Goal: Book appointment/travel/reservation

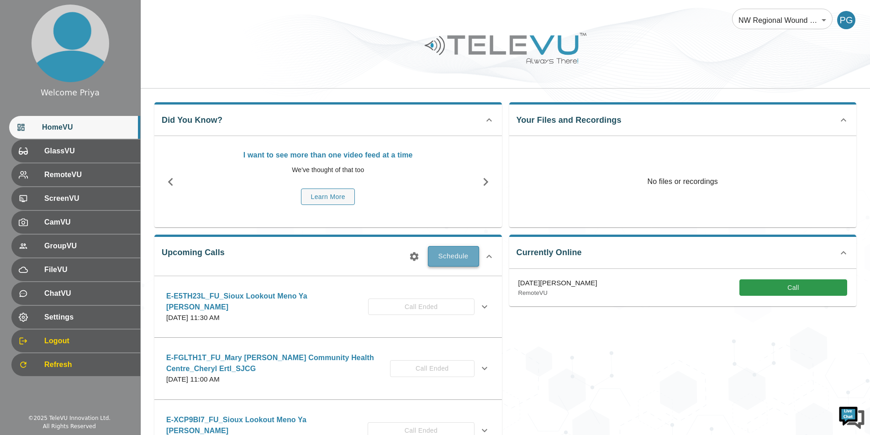
click at [448, 257] on button "Schedule" at bounding box center [453, 256] width 51 height 20
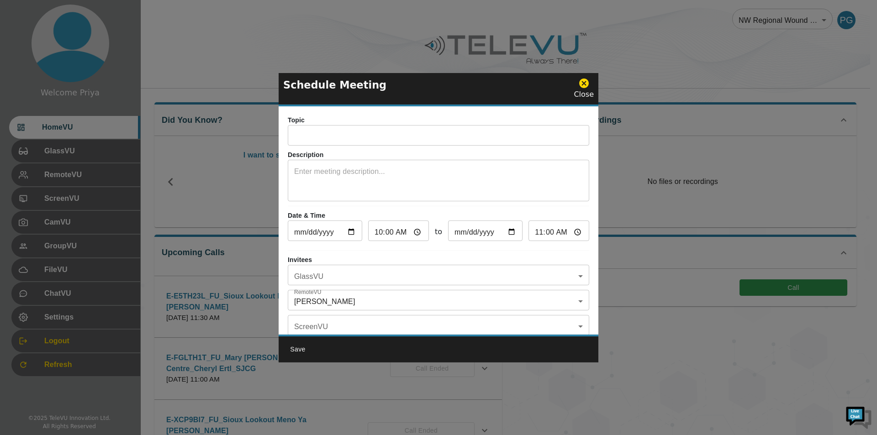
click at [310, 137] on input "text" at bounding box center [438, 136] width 301 height 18
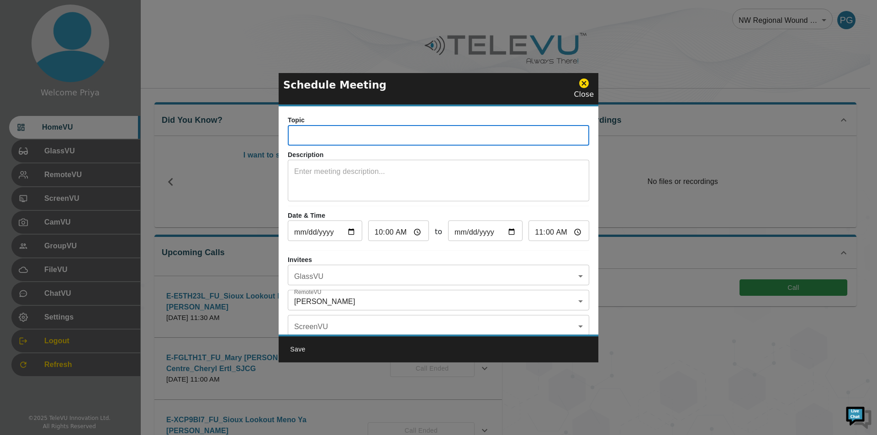
paste input "E-Y4FAYV3"
type input "E-Y4FAYV3_IN_NIPIGON-HOSP_Judy_SJCG"
click at [327, 171] on textarea at bounding box center [438, 182] width 289 height 32
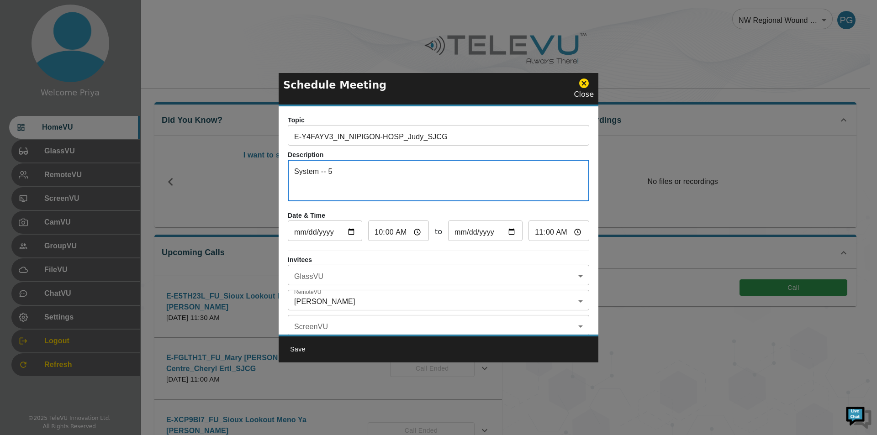
type textarea "System -- 5"
click at [350, 232] on input "[DATE]" at bounding box center [325, 232] width 74 height 18
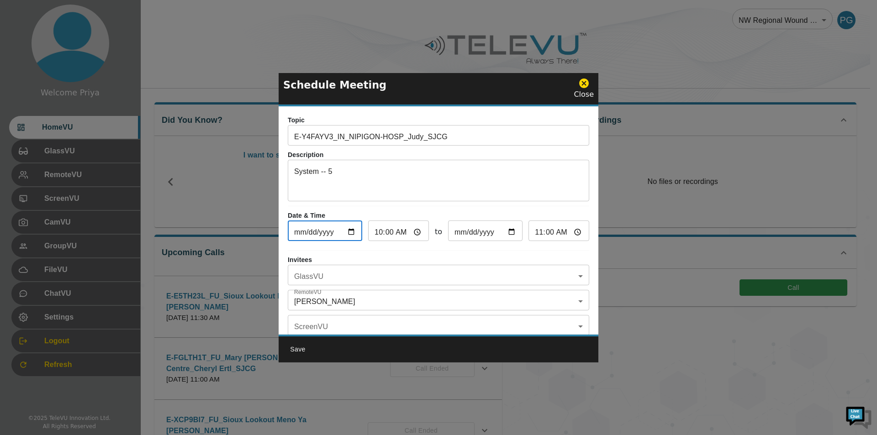
type input "[DATE]"
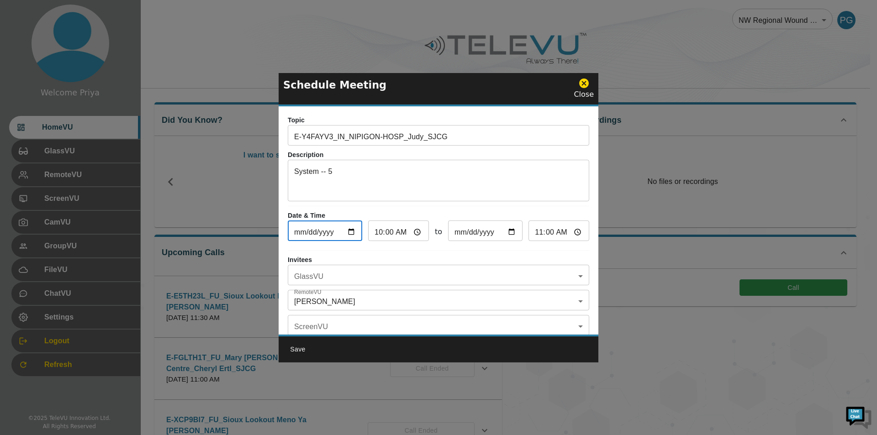
click at [413, 231] on input "10:00" at bounding box center [398, 232] width 61 height 18
type input "01:00"
type input "02:00"
type input "13:00"
type input "14:00"
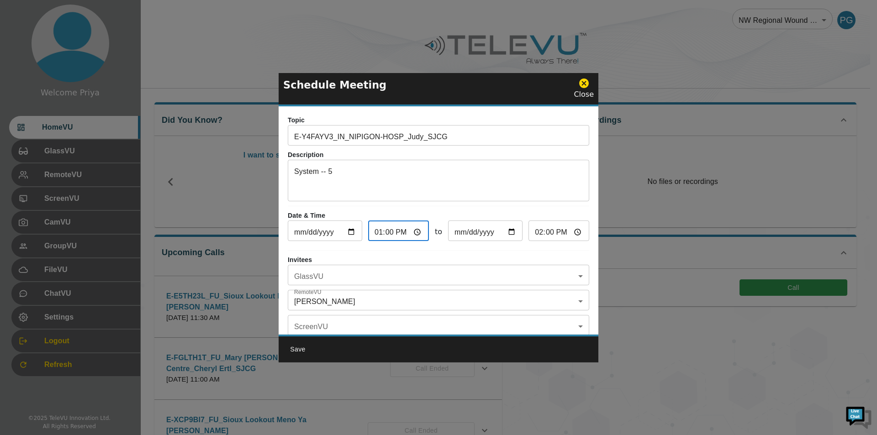
type input "13:30"
type input "14:30"
type input "13:30"
click at [535, 249] on div "Topic E-Y4FAYV3_IN_NIPIGON-HOSP_Judy_SJCG ​ Description System -- 5 x ​ Date & …" at bounding box center [439, 220] width 320 height 228
click at [361, 281] on body "Welcome Priya HomeVU GlassVU RemoteVU ScreenVU CamVU GroupVU FileVU ChatVU Sett…" at bounding box center [438, 296] width 877 height 593
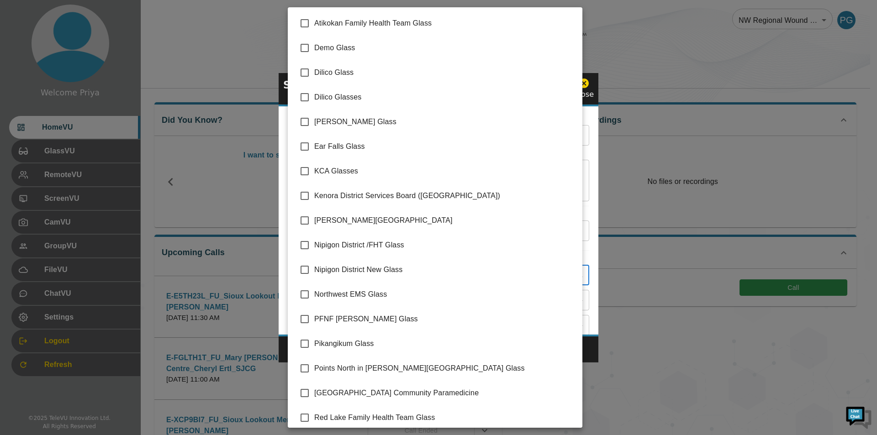
click at [305, 248] on input "checkbox" at bounding box center [304, 245] width 19 height 19
checkbox input "true"
type input "Nipigon District /FHT Glass"
click at [588, 168] on div at bounding box center [438, 217] width 877 height 435
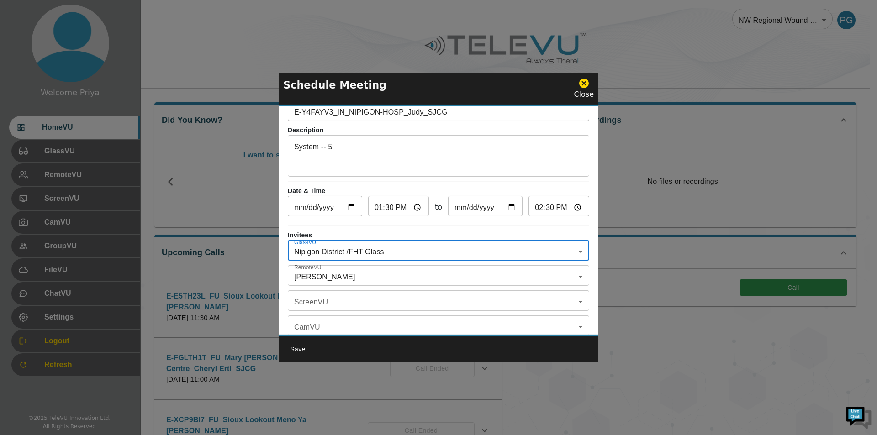
scroll to position [46, 0]
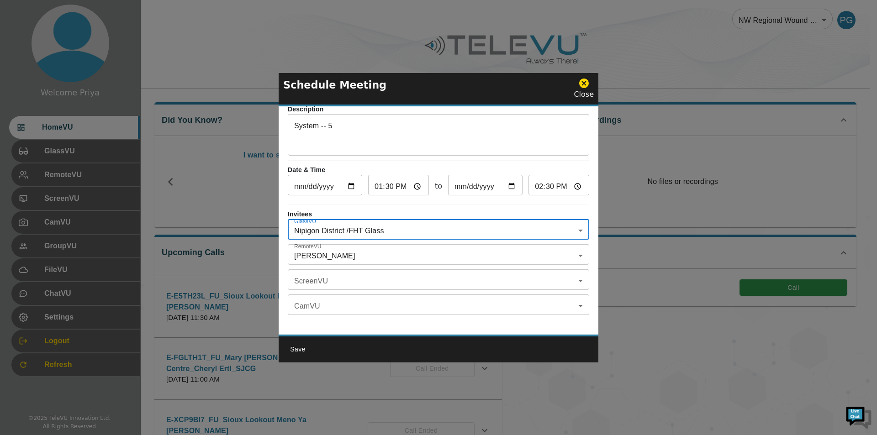
click at [348, 257] on body "Welcome Priya HomeVU GlassVU RemoteVU ScreenVU CamVU GroupVU FileVU ChatVU Sett…" at bounding box center [438, 296] width 877 height 593
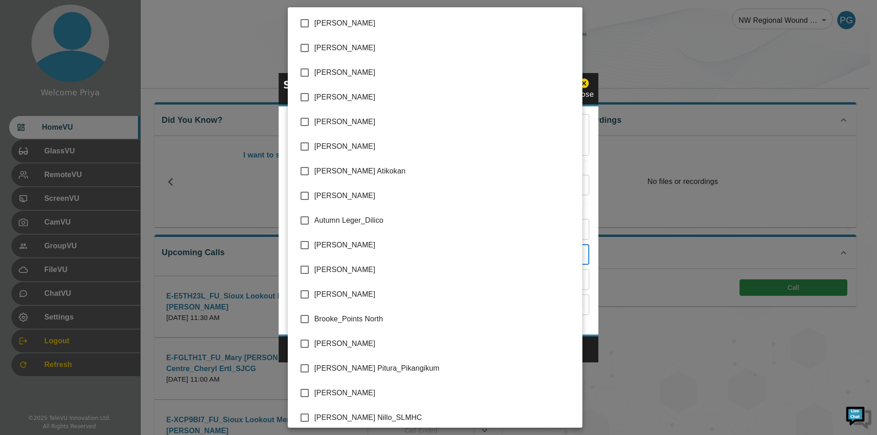
scroll to position [1828, 0]
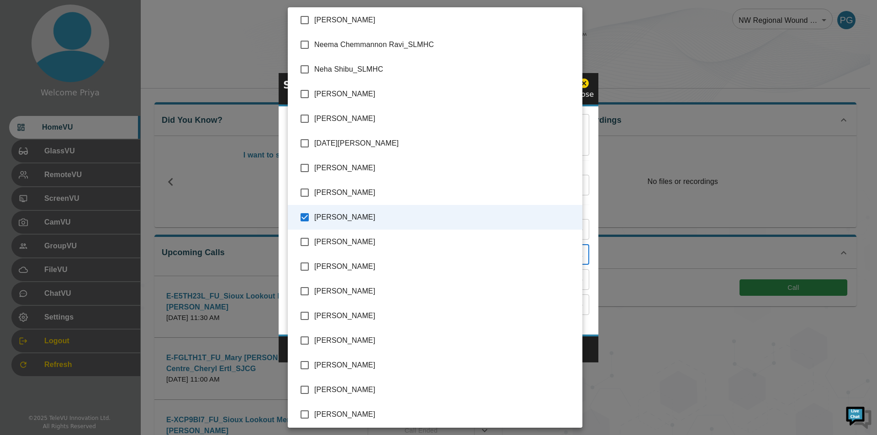
click at [305, 214] on input "checkbox" at bounding box center [304, 217] width 19 height 19
checkbox input "false"
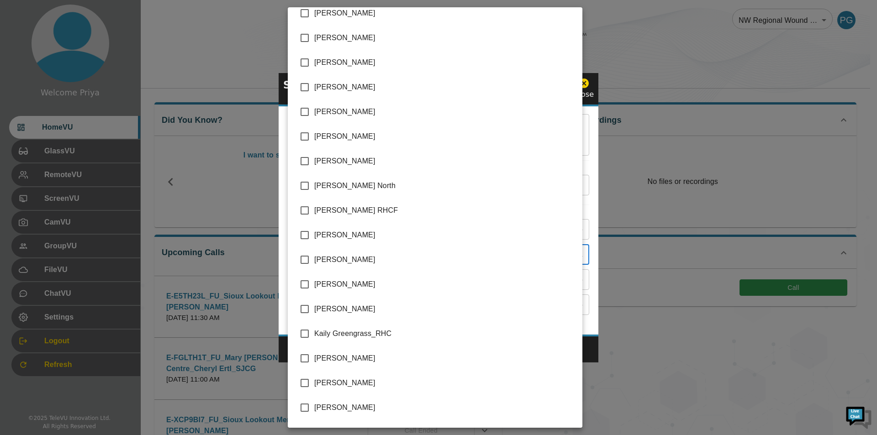
scroll to position [968, 0]
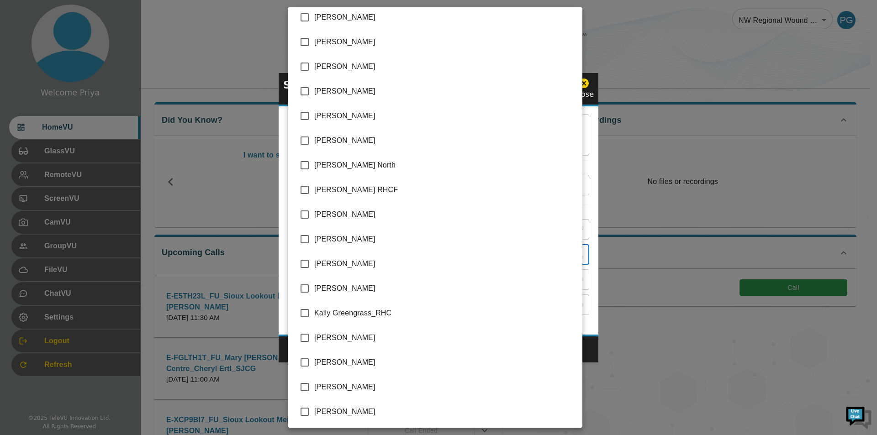
click at [305, 237] on input "checkbox" at bounding box center [304, 239] width 19 height 19
checkbox input "true"
type input "[PERSON_NAME]"
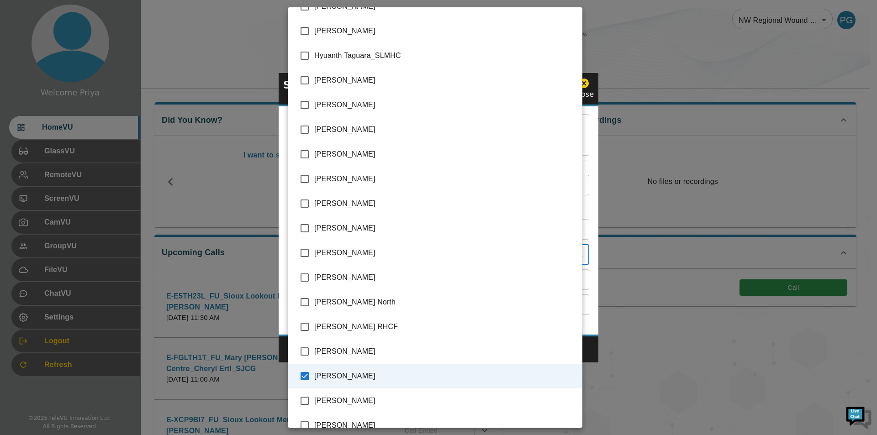
scroll to position [785, 0]
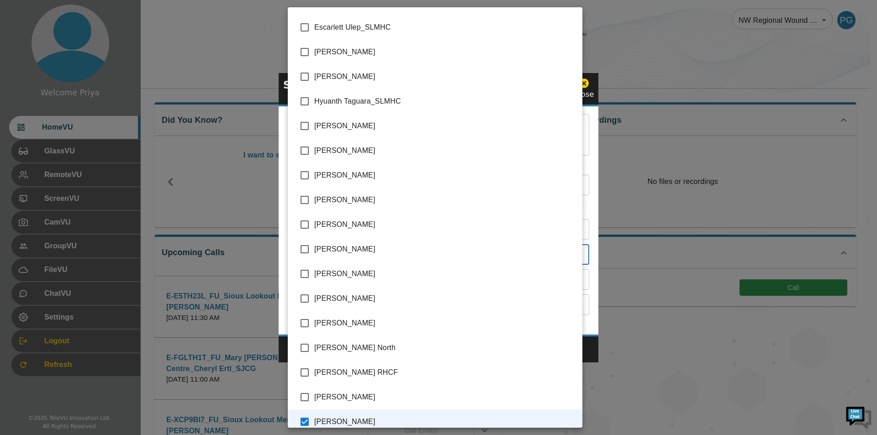
click at [306, 121] on input "checkbox" at bounding box center [304, 125] width 19 height 19
checkbox input "true"
type input "[PERSON_NAME],[PERSON_NAME]"
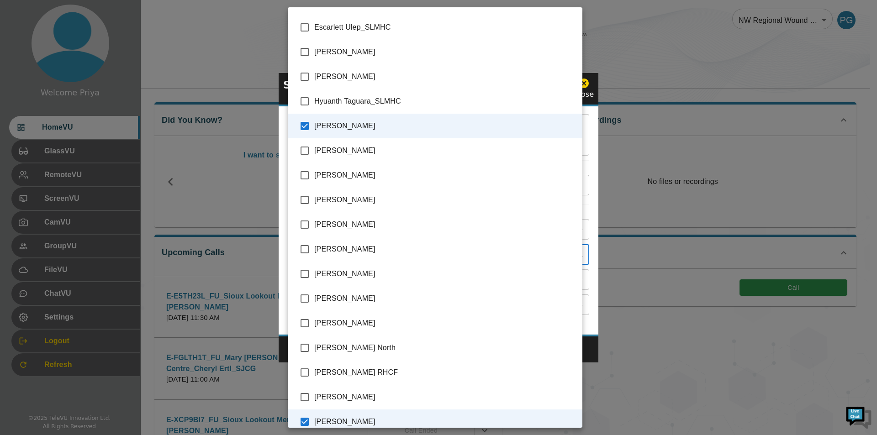
click at [589, 272] on div at bounding box center [438, 217] width 877 height 435
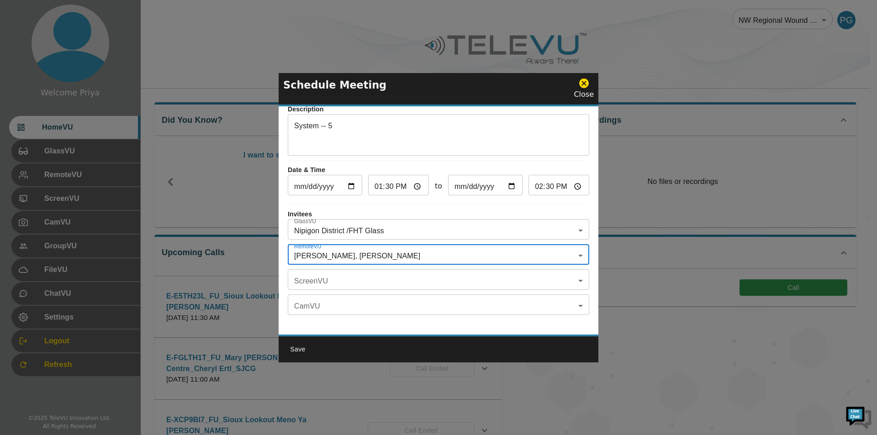
click at [398, 276] on body "Welcome Priya HomeVU GlassVU RemoteVU ScreenVU CamVU GroupVU FileVU ChatVU Sett…" at bounding box center [438, 296] width 877 height 593
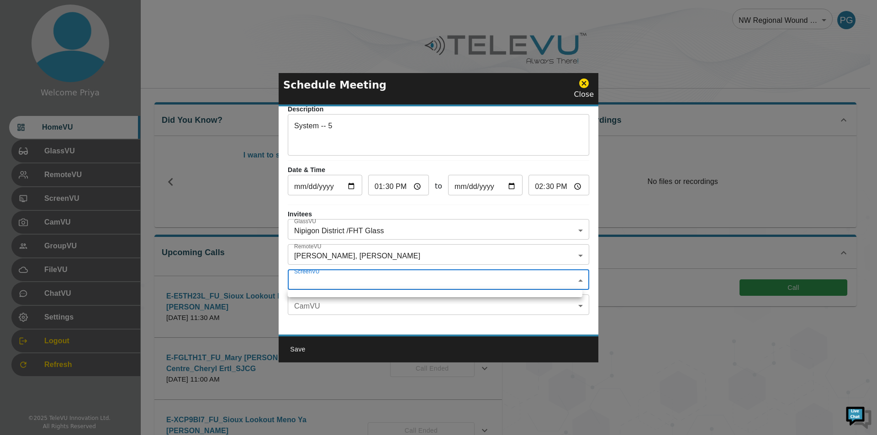
click at [297, 348] on div at bounding box center [438, 217] width 877 height 435
click at [297, 350] on button "Save" at bounding box center [297, 349] width 29 height 17
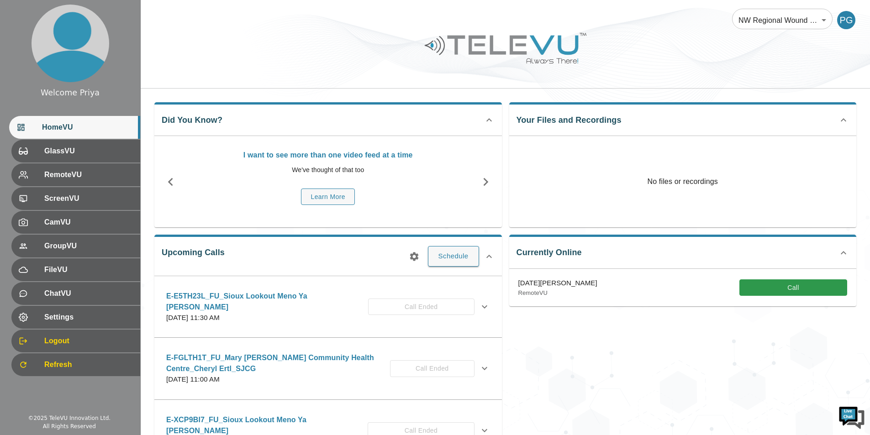
click at [415, 255] on icon "button" at bounding box center [414, 256] width 11 height 11
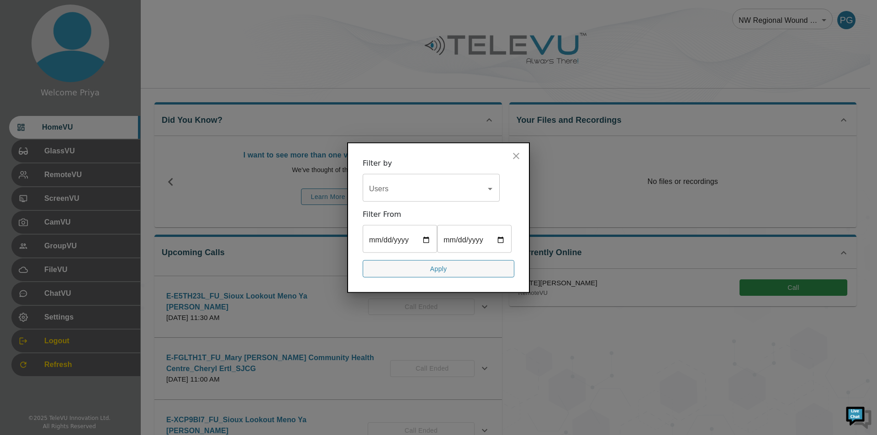
click at [385, 189] on input "Users" at bounding box center [424, 188] width 115 height 17
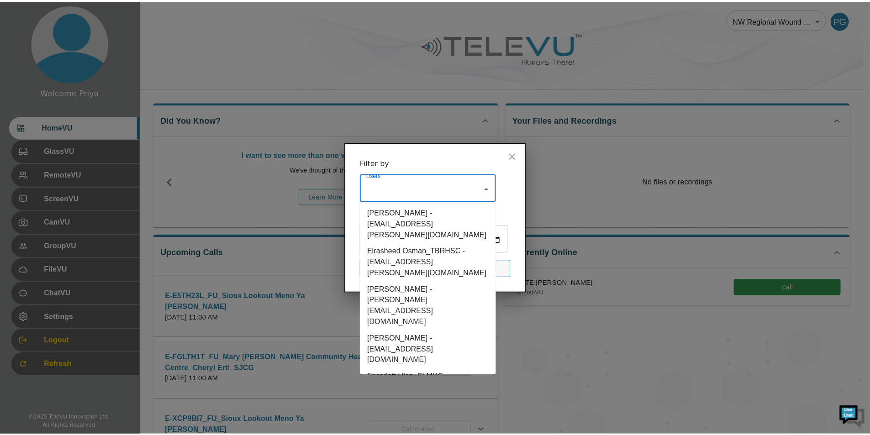
scroll to position [1233, 0]
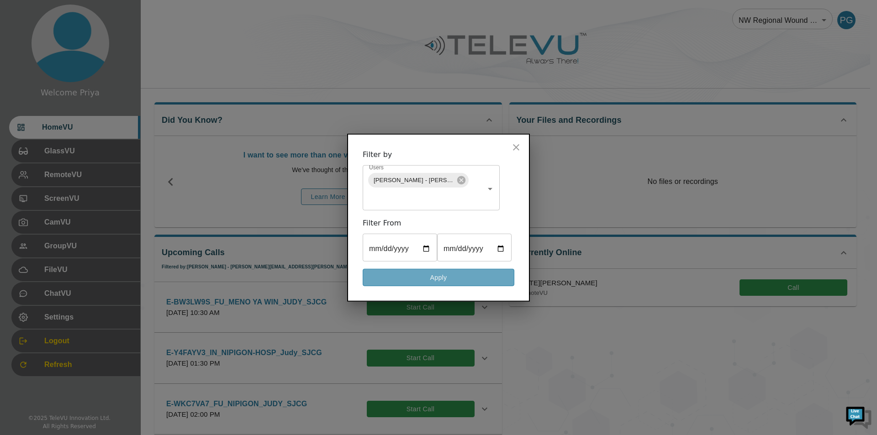
click at [416, 279] on button "Apply" at bounding box center [439, 278] width 152 height 18
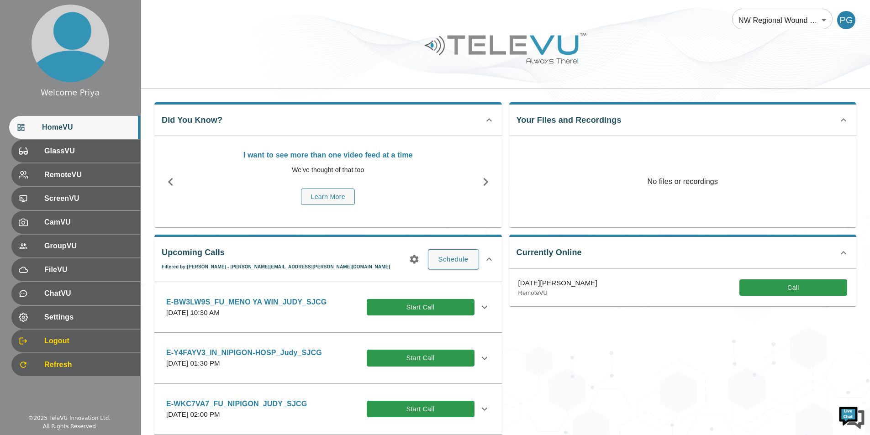
click at [482, 358] on icon at bounding box center [484, 358] width 5 height 3
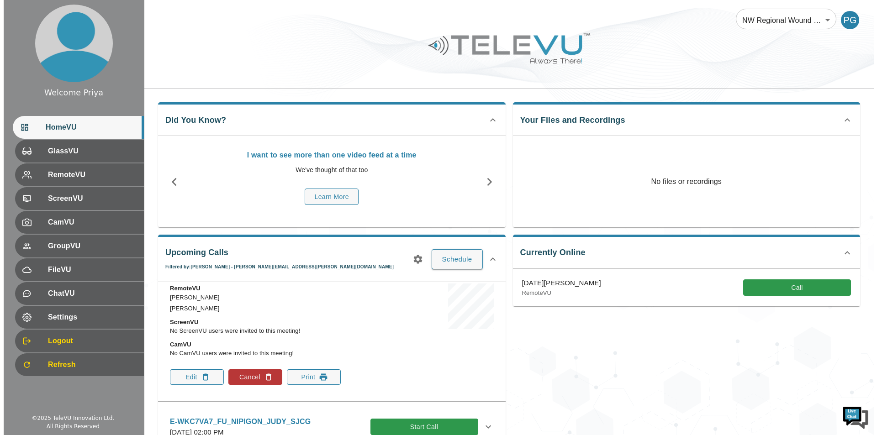
scroll to position [183, 0]
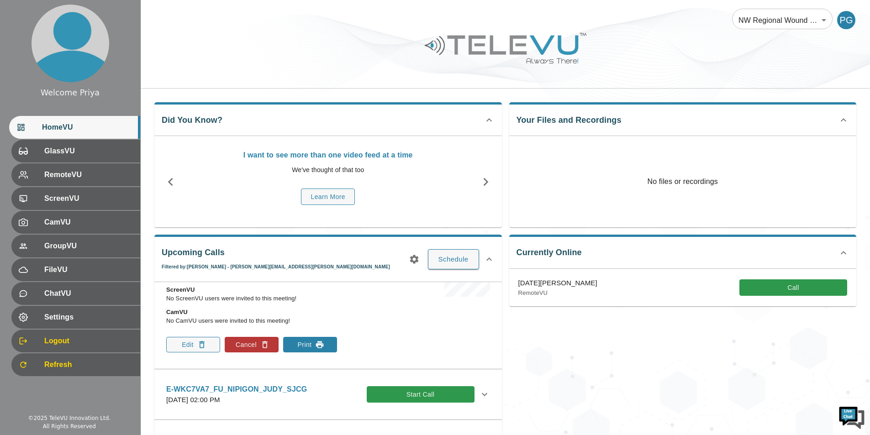
click at [300, 347] on button "Print" at bounding box center [310, 345] width 54 height 16
click at [457, 258] on button "Schedule" at bounding box center [453, 259] width 51 height 20
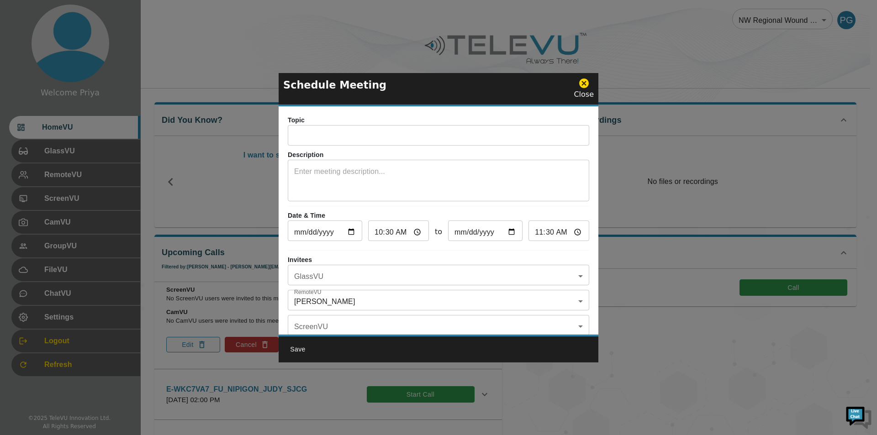
click at [353, 134] on input "text" at bounding box center [438, 136] width 301 height 18
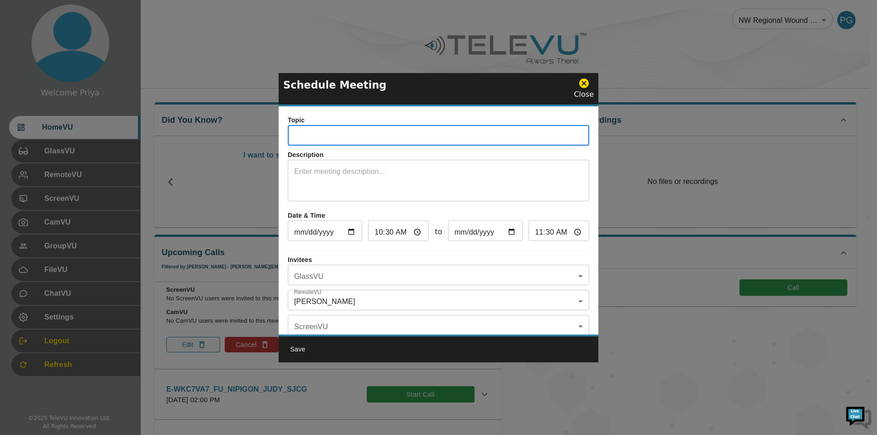
paste input "E-35ARJNC"
type input "E-35ARJNC_IN_Nipigon- Hosp_Judy_SJCG"
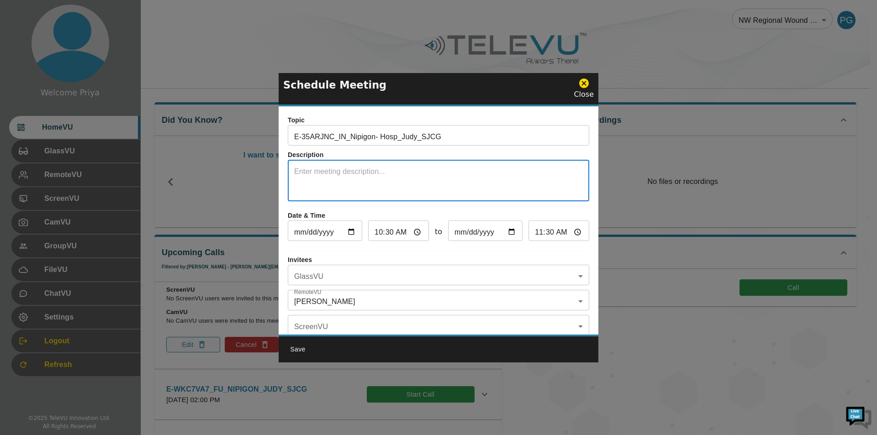
click at [301, 173] on textarea at bounding box center [438, 182] width 289 height 32
type textarea "System 5"
click at [351, 231] on input "[DATE]" at bounding box center [325, 232] width 74 height 18
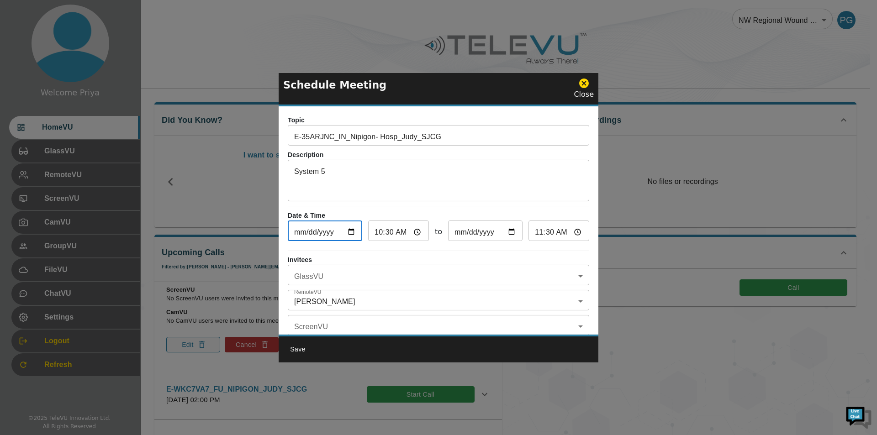
type input "[DATE]"
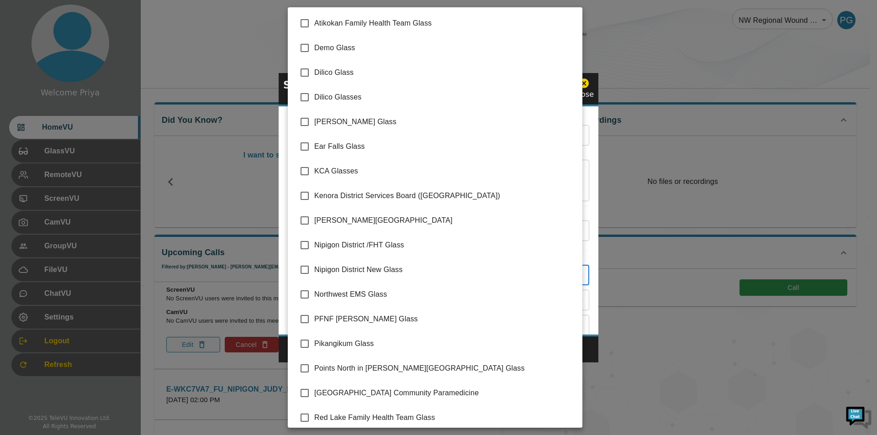
click at [363, 278] on body "Welcome Priya HomeVU GlassVU RemoteVU ScreenVU CamVU GroupVU FileVU ChatVU Sett…" at bounding box center [438, 299] width 877 height 599
click at [302, 244] on input "checkbox" at bounding box center [304, 245] width 19 height 19
checkbox input "true"
type input "Nipigon District /FHT Glass"
click at [588, 248] on div at bounding box center [438, 217] width 877 height 435
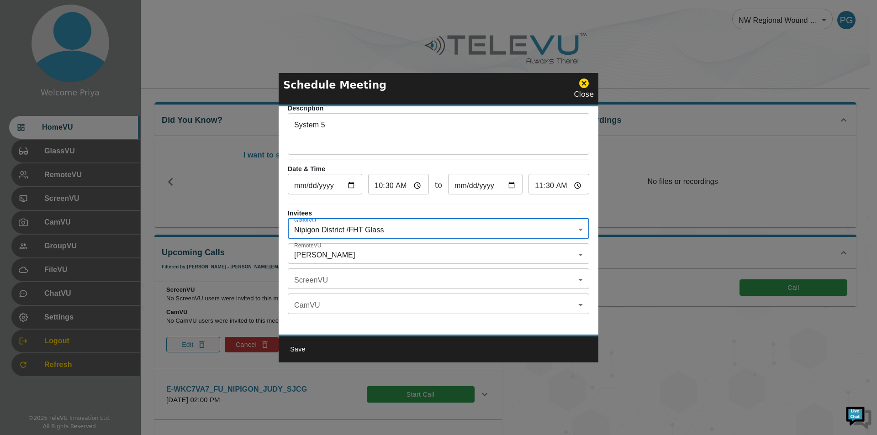
scroll to position [53, 0]
click at [368, 245] on body "Welcome Priya HomeVU GlassVU RemoteVU ScreenVU CamVU GroupVU FileVU ChatVU Sett…" at bounding box center [438, 299] width 877 height 599
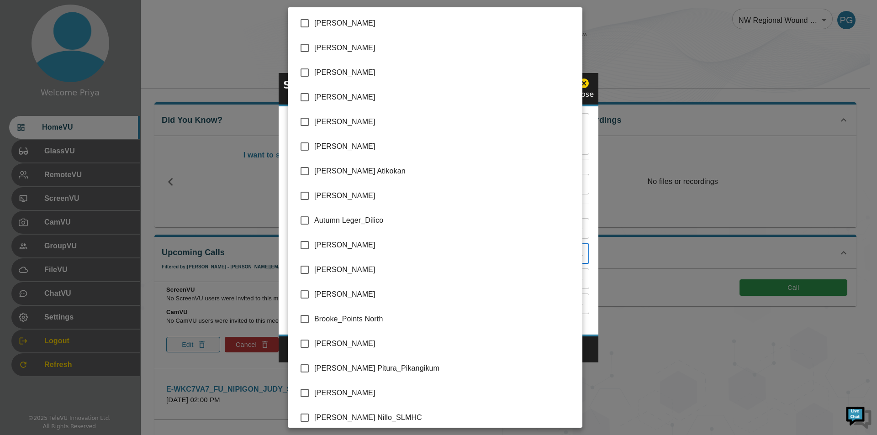
scroll to position [1828, 0]
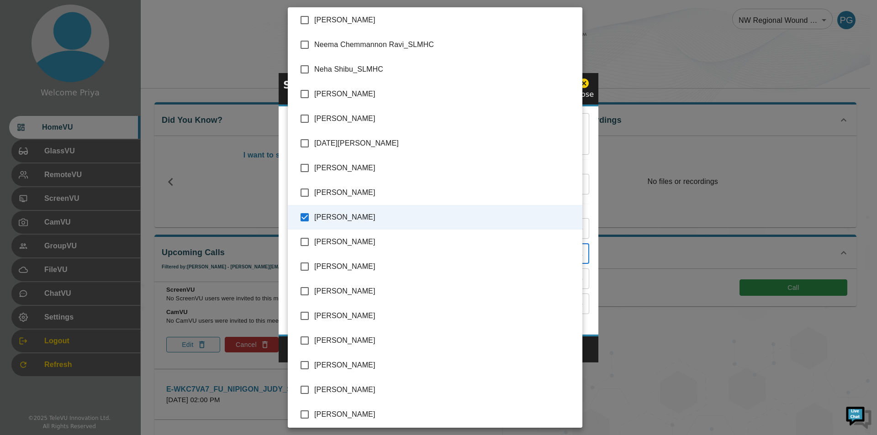
click at [305, 217] on input "checkbox" at bounding box center [304, 217] width 19 height 19
checkbox input "false"
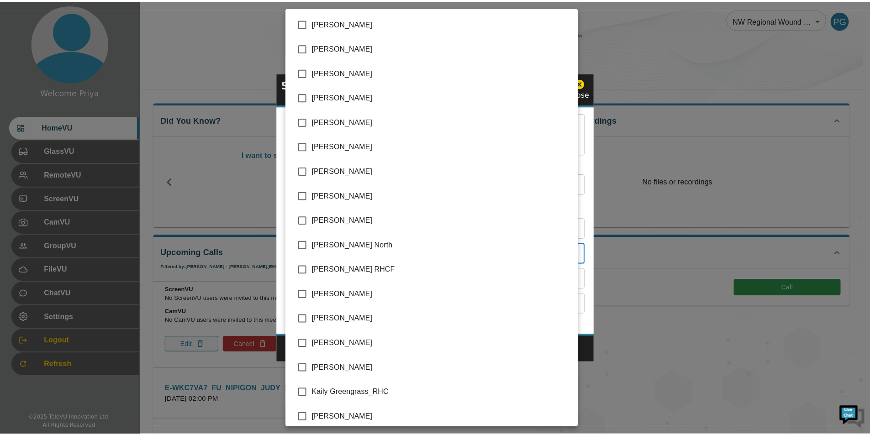
scroll to position [868, 0]
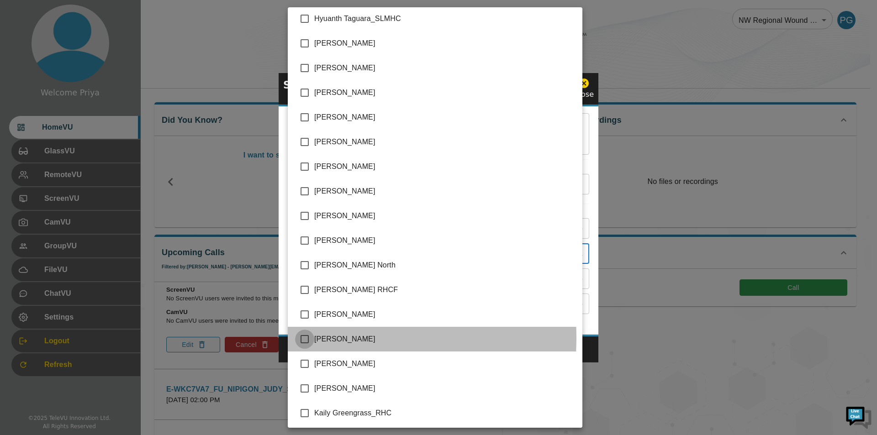
click at [306, 338] on input "checkbox" at bounding box center [304, 339] width 19 height 19
checkbox input "true"
type input "[PERSON_NAME]"
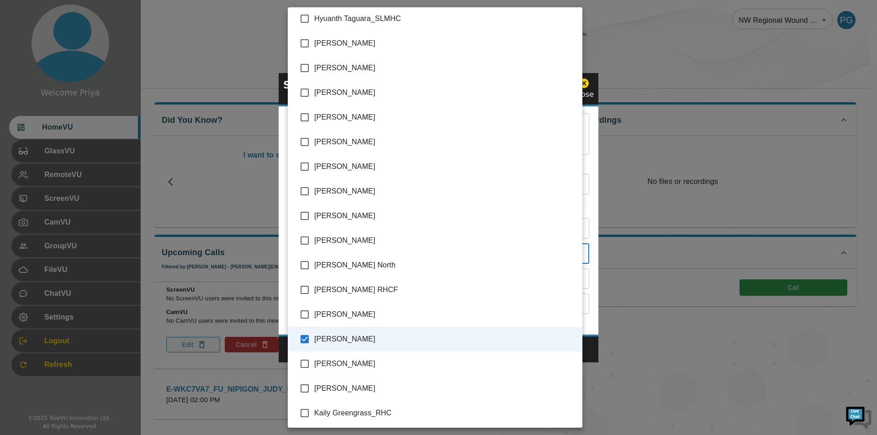
click at [305, 43] on input "checkbox" at bounding box center [304, 43] width 19 height 19
checkbox input "true"
type input "[PERSON_NAME],[PERSON_NAME]"
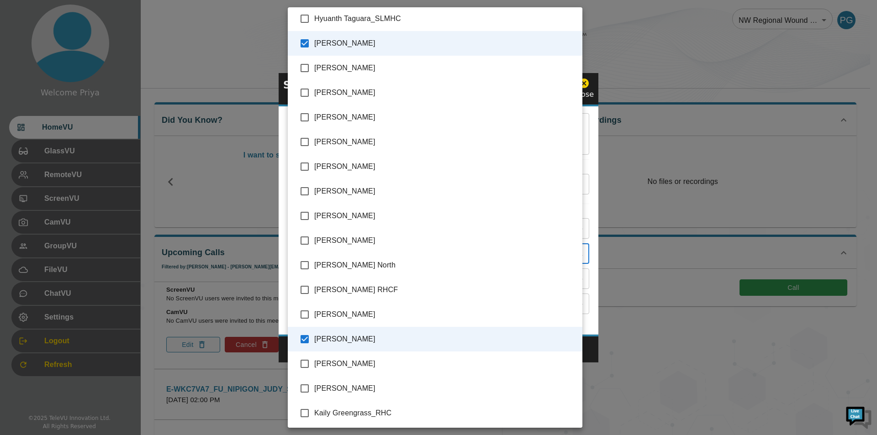
click at [587, 223] on div at bounding box center [438, 217] width 877 height 435
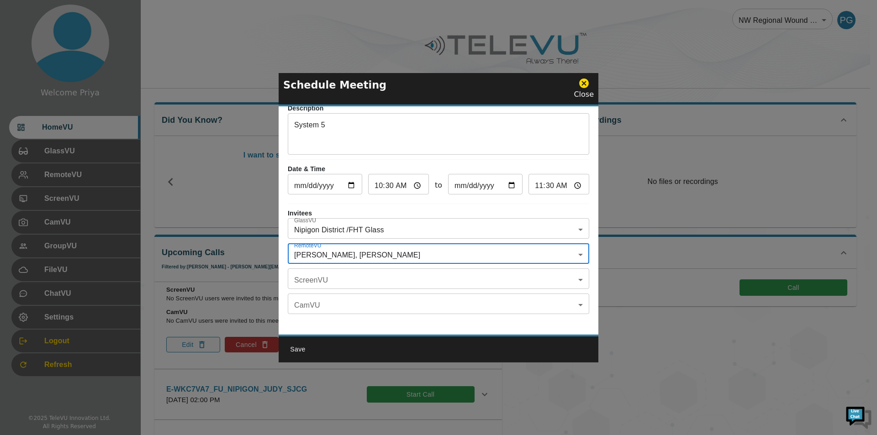
click at [300, 350] on button "Save" at bounding box center [297, 349] width 29 height 17
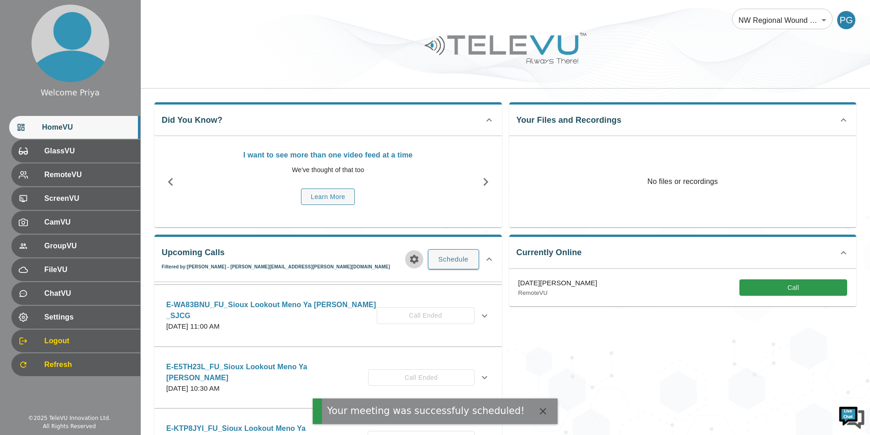
click at [409, 257] on icon "button" at bounding box center [414, 259] width 11 height 11
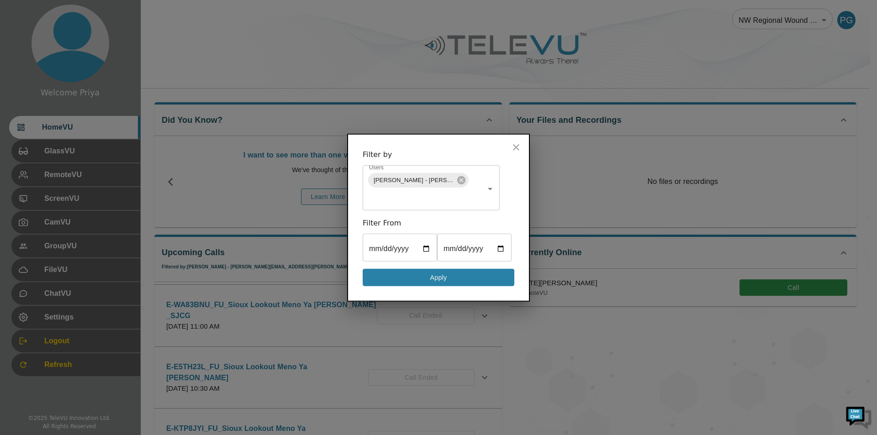
click at [429, 276] on button "Apply" at bounding box center [439, 278] width 152 height 18
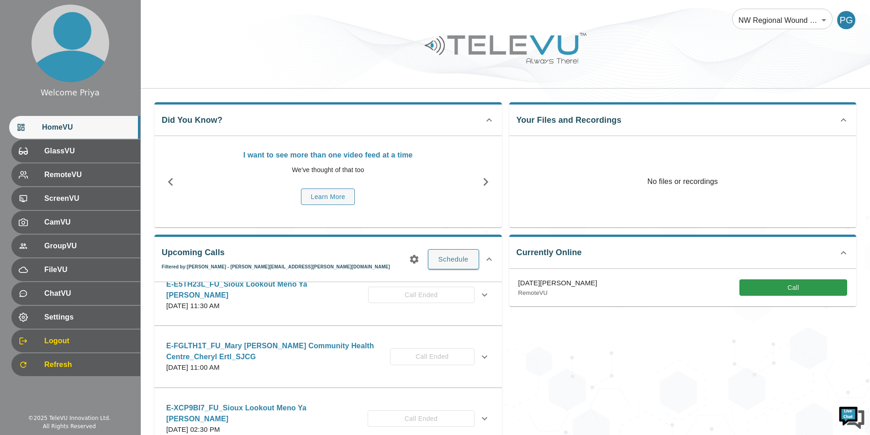
scroll to position [0, 0]
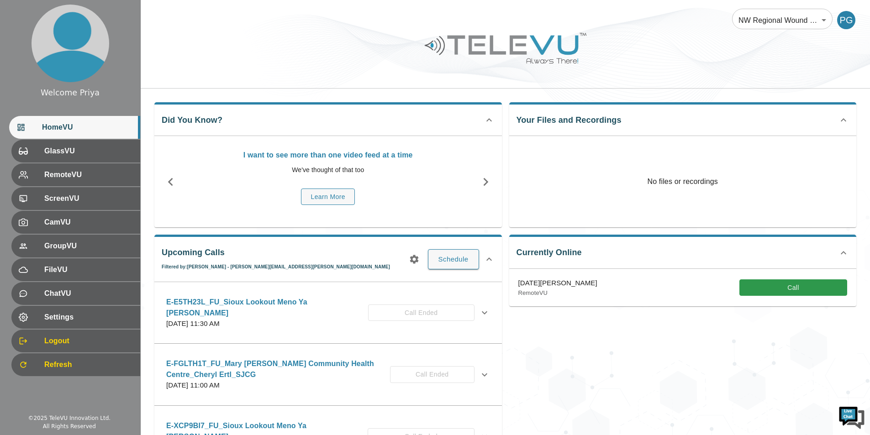
click at [486, 265] on div "Upcoming Calls Filtered by: [PERSON_NAME] - [PERSON_NAME][EMAIL_ADDRESS][PERSON…" at bounding box center [328, 353] width 348 height 237
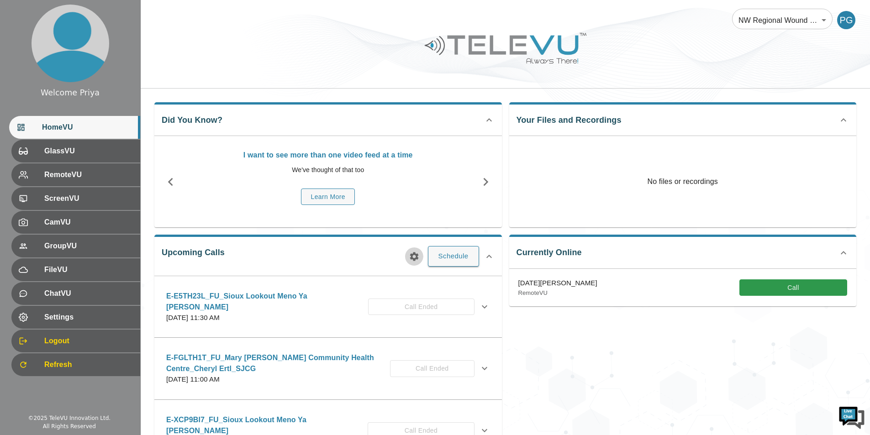
click at [415, 257] on icon "button" at bounding box center [414, 256] width 11 height 11
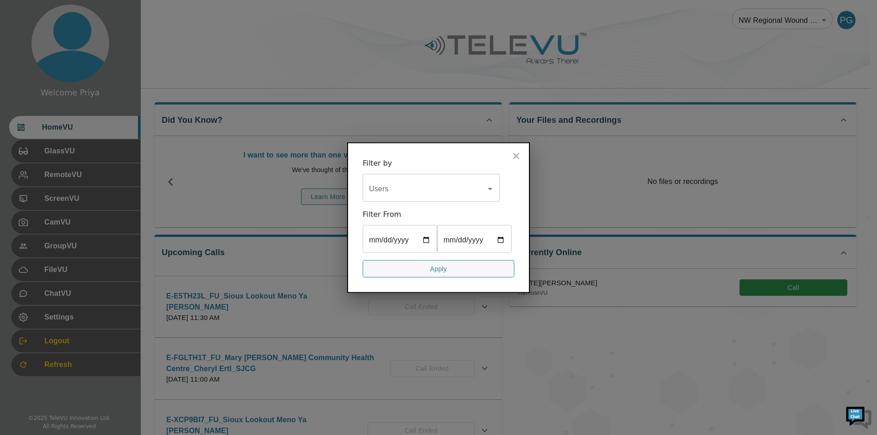
click at [399, 189] on input "Users" at bounding box center [424, 188] width 115 height 17
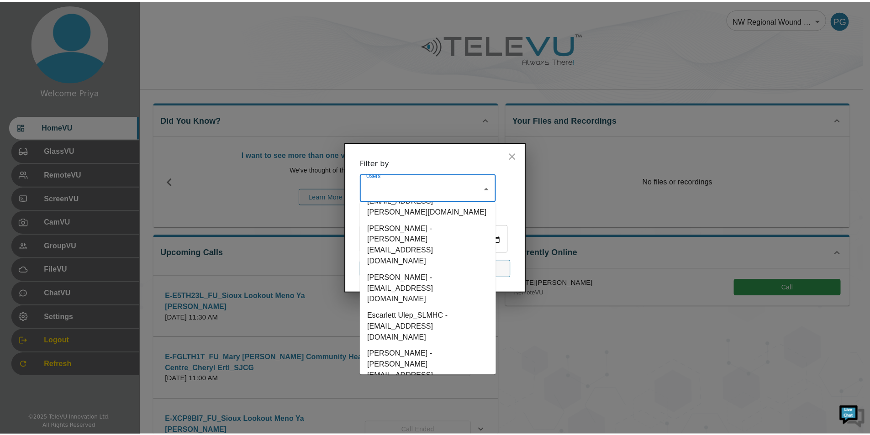
scroll to position [1279, 0]
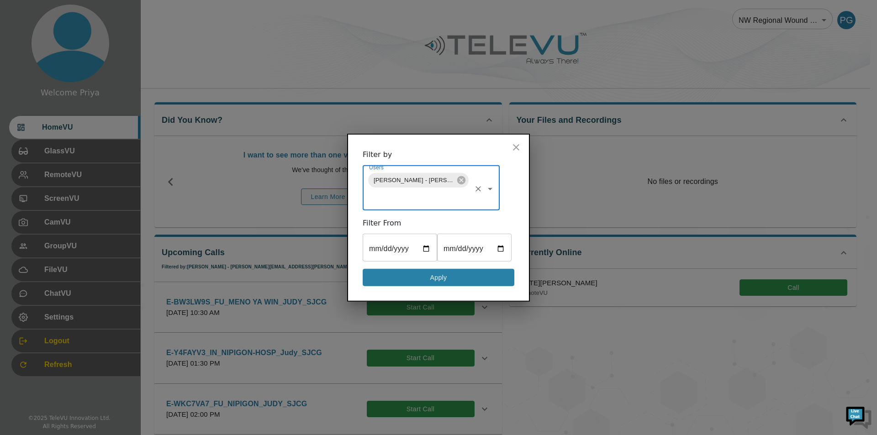
click at [412, 274] on button "Apply" at bounding box center [439, 278] width 152 height 18
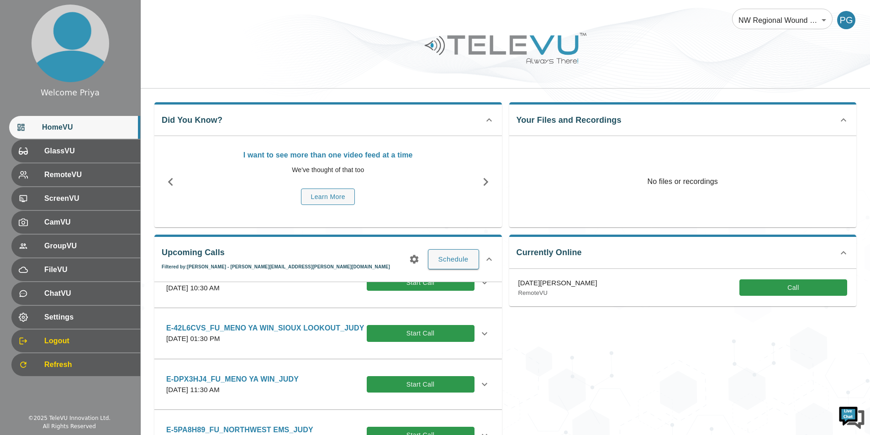
scroll to position [183, 0]
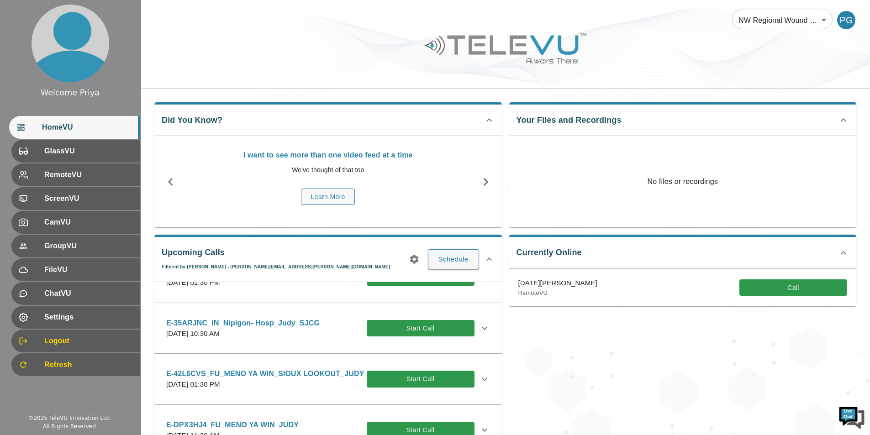
click at [279, 321] on p "E-35ARJNC_IN_Nipigon- Hosp_Judy_SJCG" at bounding box center [242, 323] width 153 height 11
click at [479, 326] on icon at bounding box center [484, 328] width 11 height 11
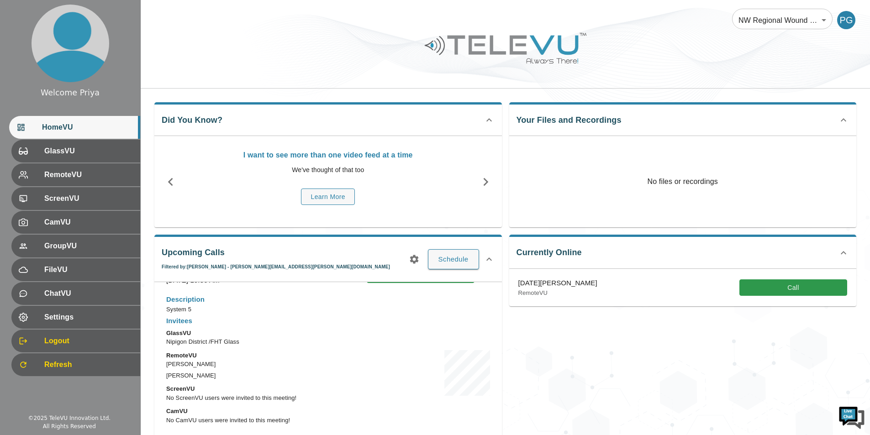
scroll to position [365, 0]
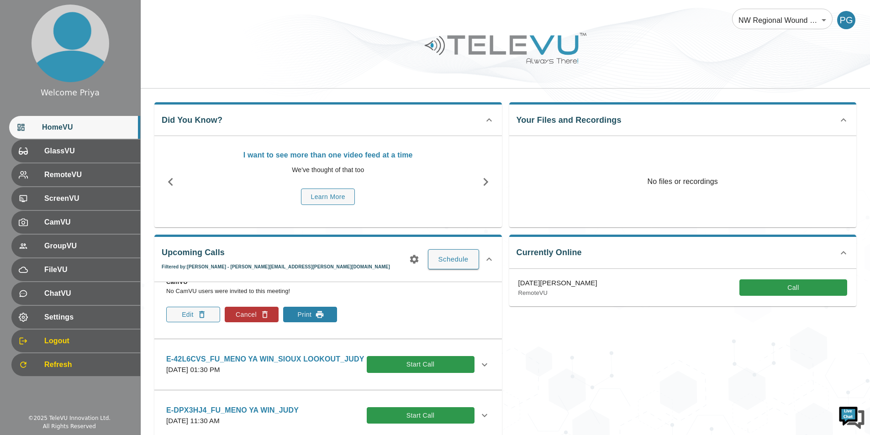
click at [324, 315] on icon "button" at bounding box center [319, 314] width 9 height 9
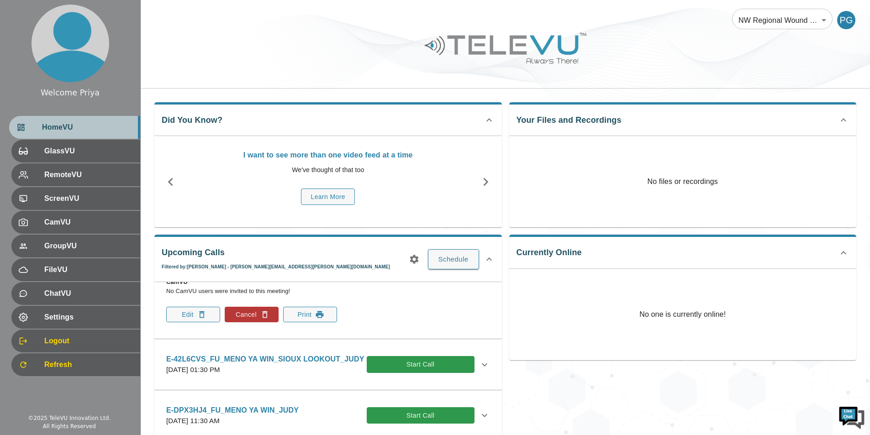
click at [77, 126] on span "HomeVU" at bounding box center [87, 127] width 91 height 11
